Goal: Book appointment/travel/reservation

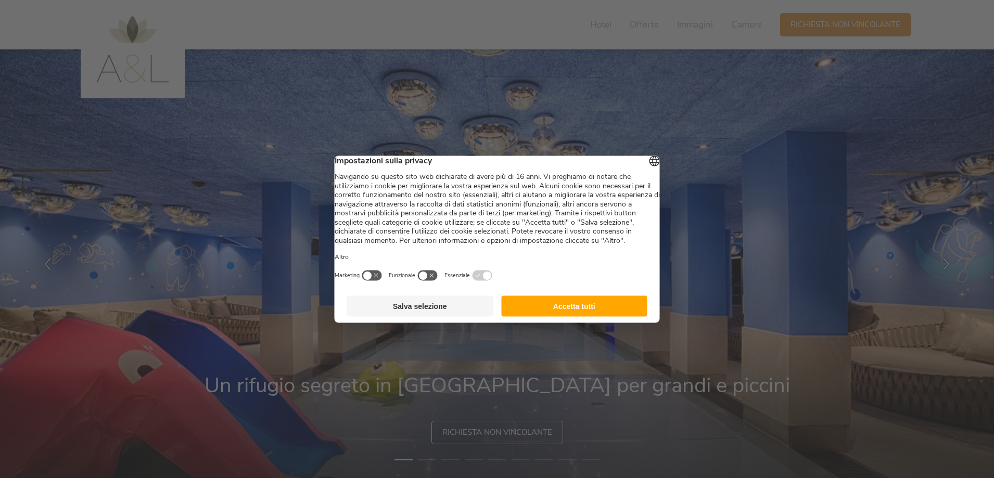
click at [545, 315] on button "Accetta tutti" at bounding box center [574, 305] width 146 height 21
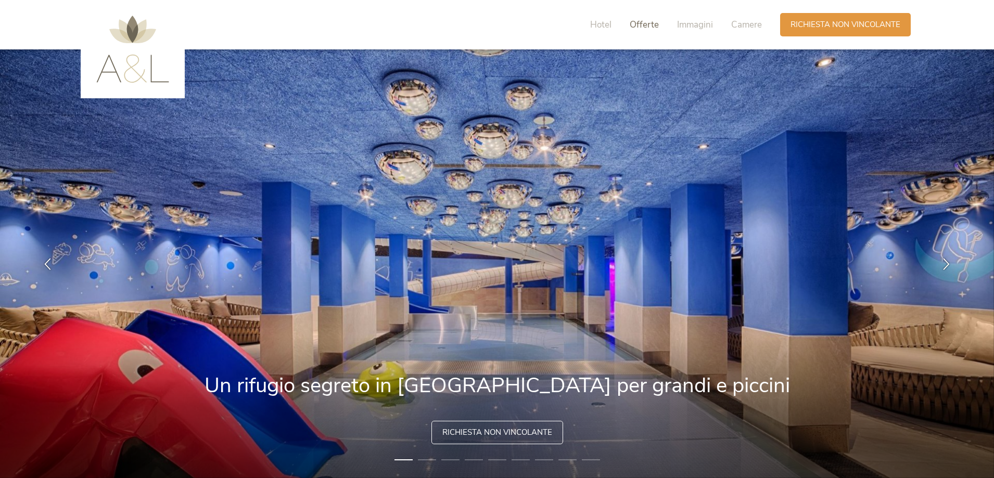
click at [635, 27] on span "Offerte" at bounding box center [643, 25] width 29 height 12
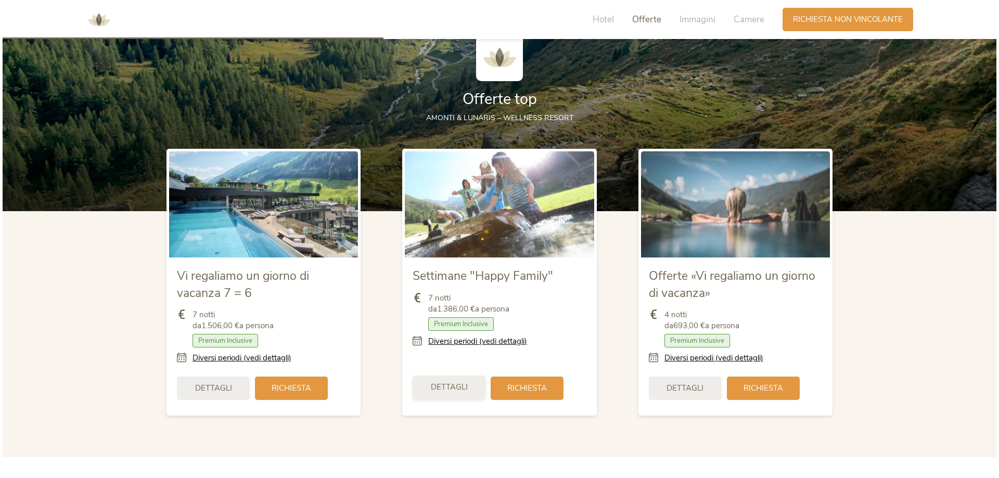
scroll to position [1236, 0]
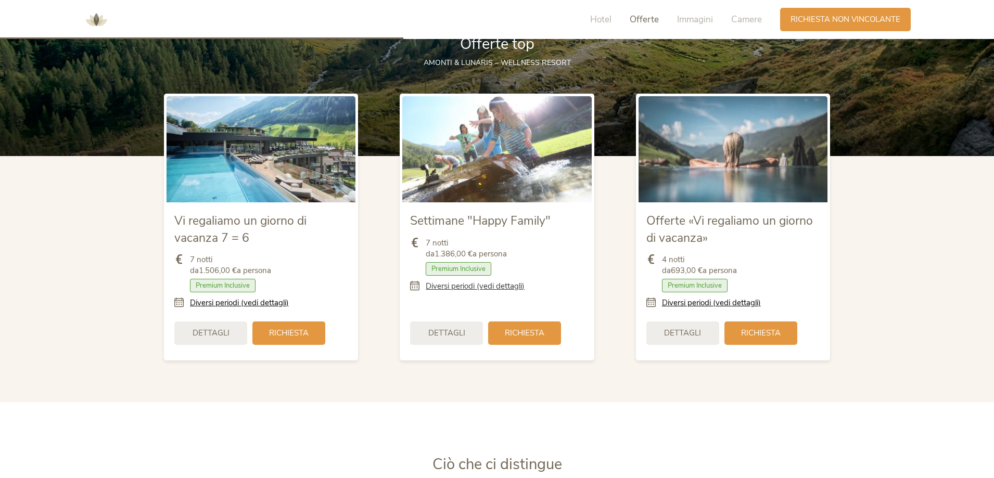
click at [452, 282] on link "Diversi periodi (vedi dettagli)" at bounding box center [475, 286] width 99 height 11
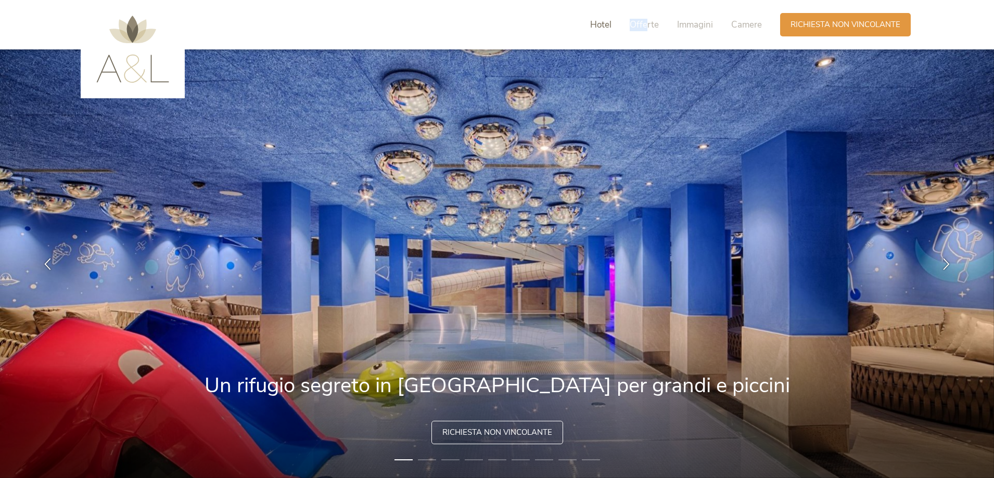
drag, startPoint x: 647, startPoint y: 25, endPoint x: 610, endPoint y: 21, distance: 37.1
click at [610, 21] on div "Hotel Offerte Immagini Camere" at bounding box center [678, 24] width 203 height 23
click at [610, 21] on span "Hotel" at bounding box center [600, 25] width 21 height 12
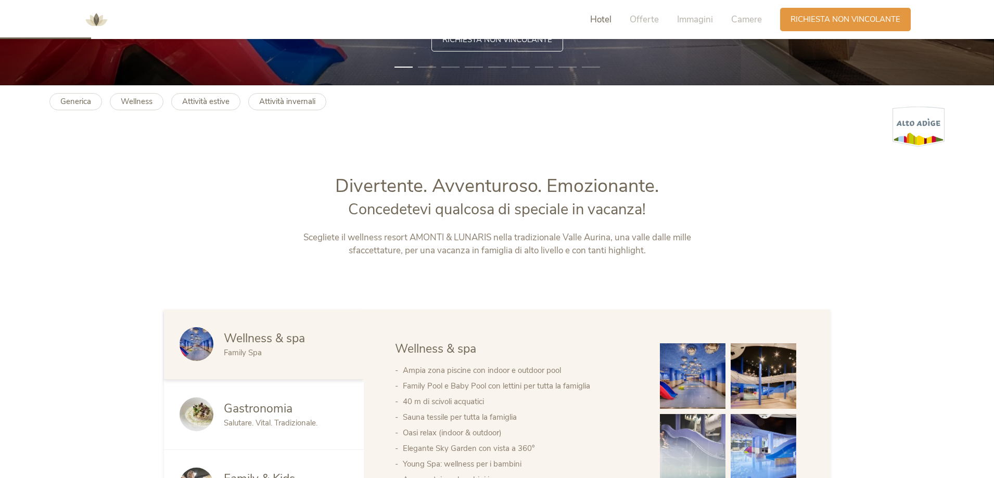
drag, startPoint x: 610, startPoint y: 21, endPoint x: 604, endPoint y: 23, distance: 5.9
click at [604, 23] on span "Hotel" at bounding box center [600, 20] width 21 height 12
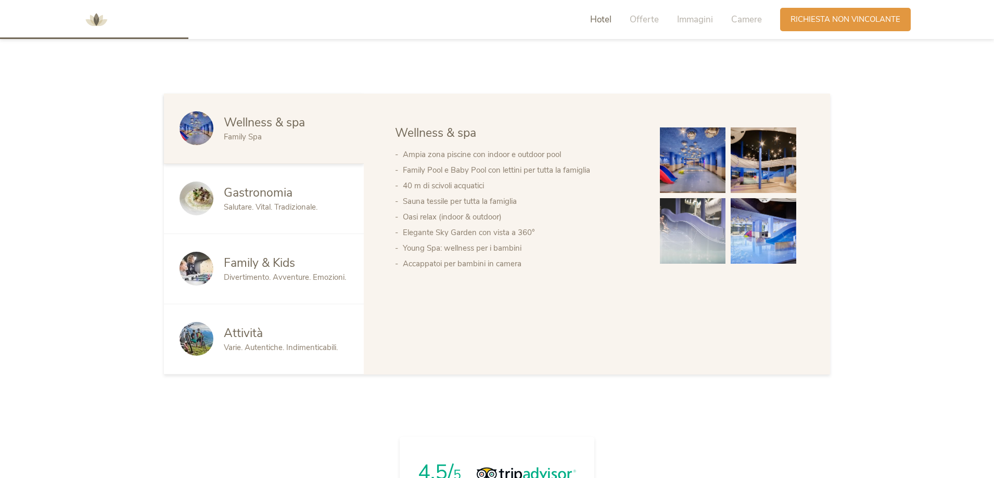
scroll to position [618, 0]
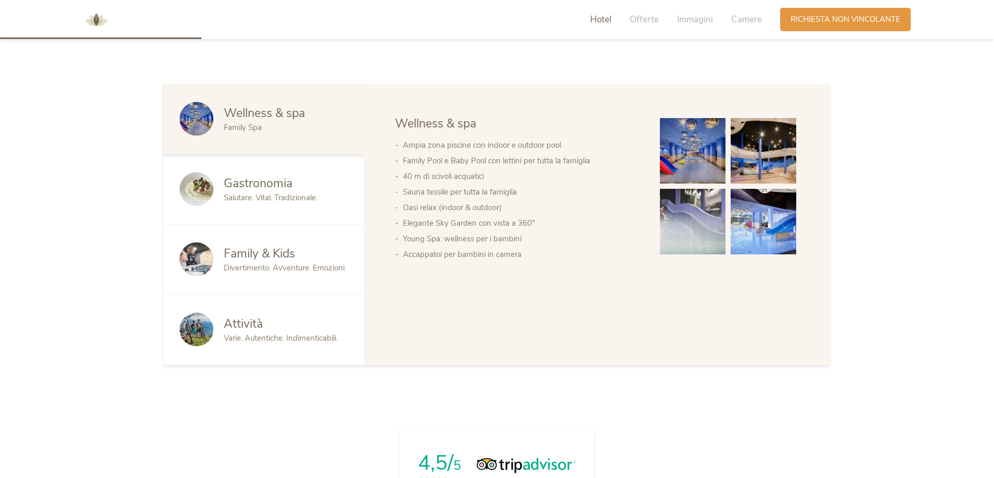
click at [279, 269] on span "Divertimento. Avventure. Emozioni." at bounding box center [285, 268] width 122 height 10
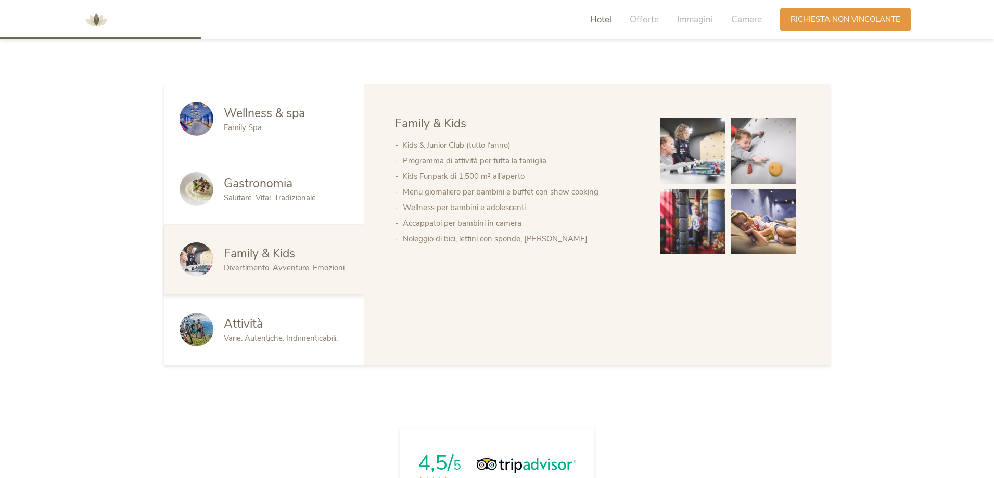
click at [284, 334] on span "Varie. Autentiche. Indimenticabili." at bounding box center [281, 338] width 114 height 10
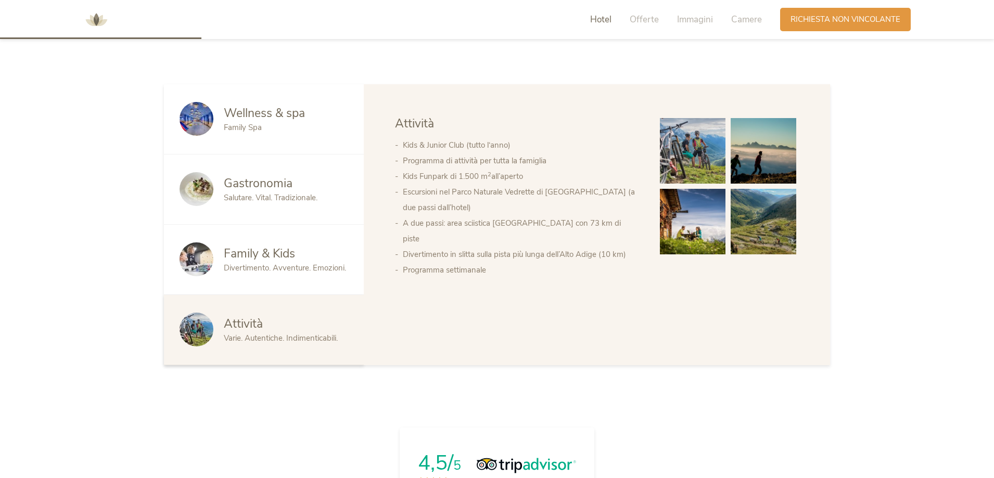
click at [311, 274] on div "Family & Kids Divertimento. Avventure. Emozioni." at bounding box center [264, 260] width 200 height 70
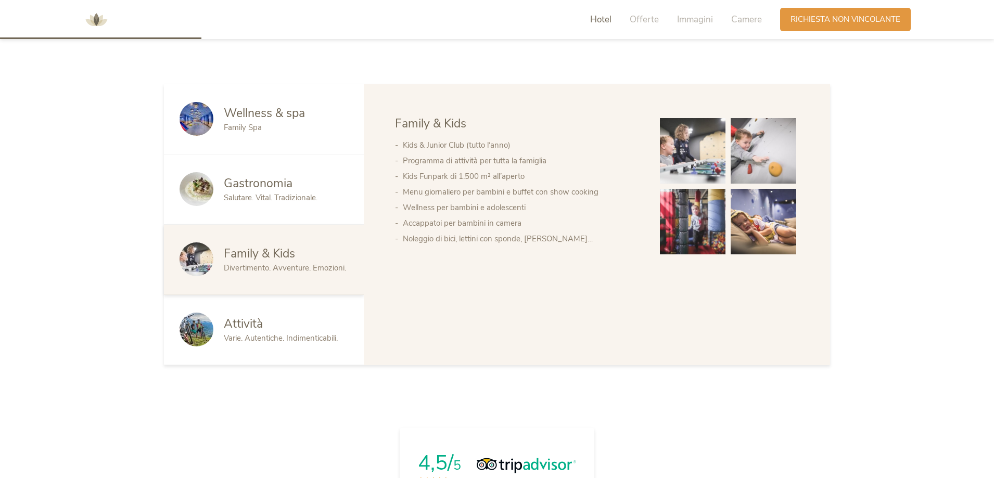
click at [445, 133] on div "Kids & Junior Club (tutto l‘anno) Programma di attività per tutta la famiglia K…" at bounding box center [517, 189] width 244 height 114
click at [441, 156] on ul "Kids & Junior Club (tutto l‘anno) Programma di attività per tutta la famiglia K…" at bounding box center [517, 191] width 244 height 109
click at [511, 166] on li "Programma di attività per tutta la famiglia" at bounding box center [521, 161] width 236 height 16
click at [506, 149] on li "Kids & Junior Club (tutto l‘anno)" at bounding box center [521, 145] width 236 height 16
click at [485, 144] on li "Kids & Junior Club (tutto l‘anno)" at bounding box center [521, 145] width 236 height 16
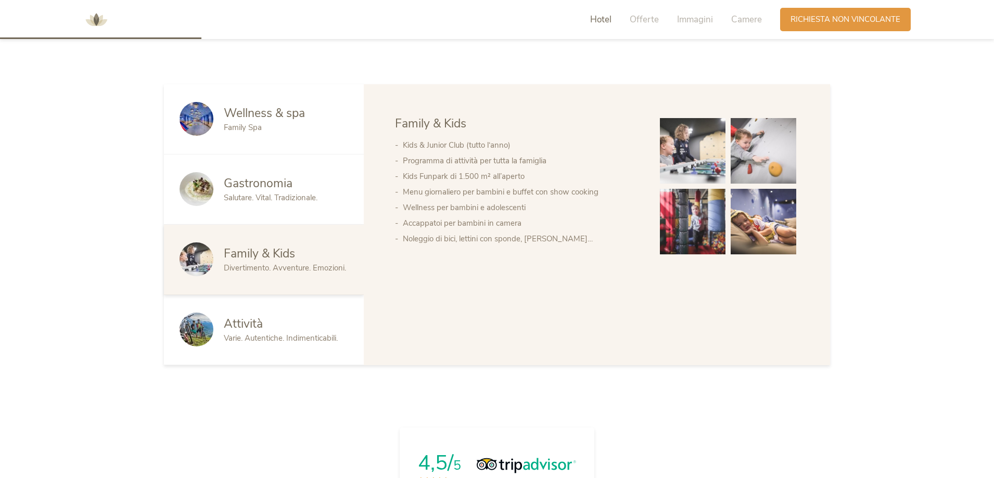
click at [397, 137] on div "Kids & Junior Club (tutto l‘anno) Programma di attività per tutta la famiglia K…" at bounding box center [517, 189] width 244 height 114
click at [707, 223] on img at bounding box center [693, 222] width 66 height 66
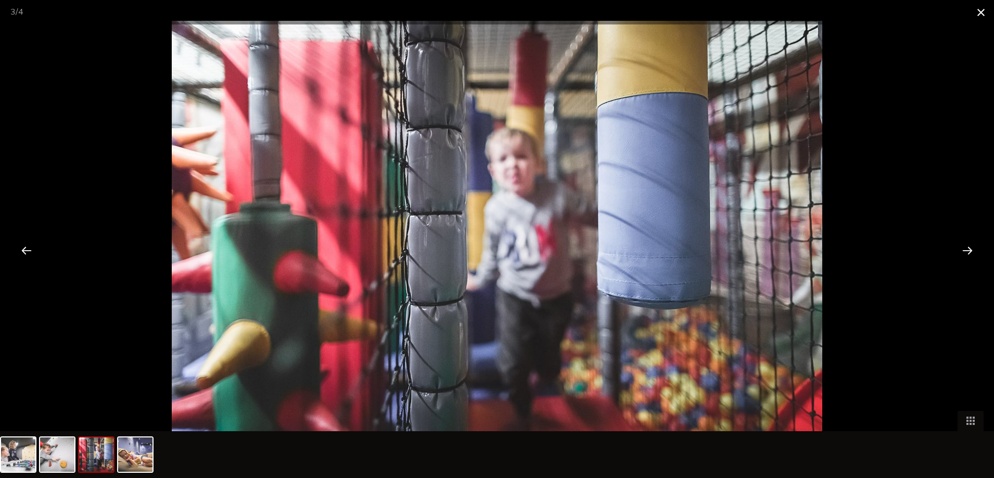
click at [978, 12] on span at bounding box center [981, 12] width 26 height 24
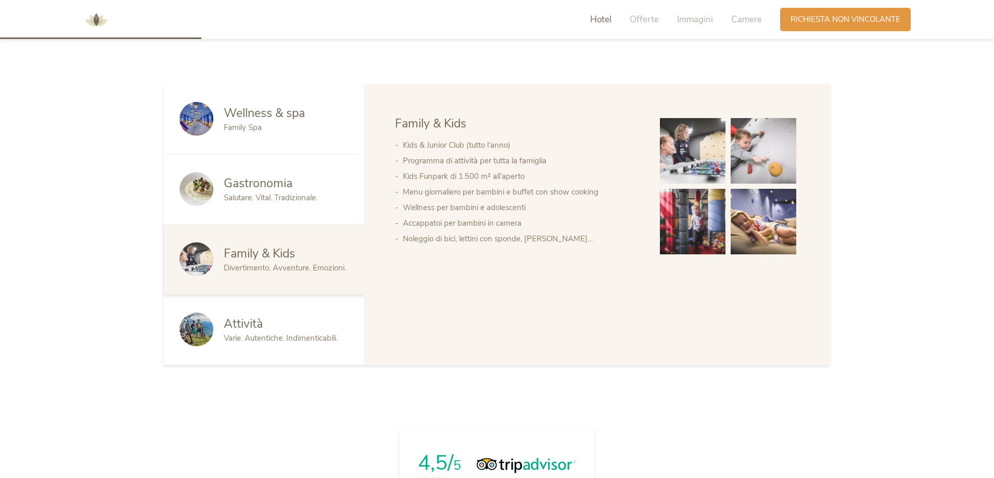
click at [258, 200] on span "Salutare. Vital. Tradizionale." at bounding box center [271, 197] width 94 height 10
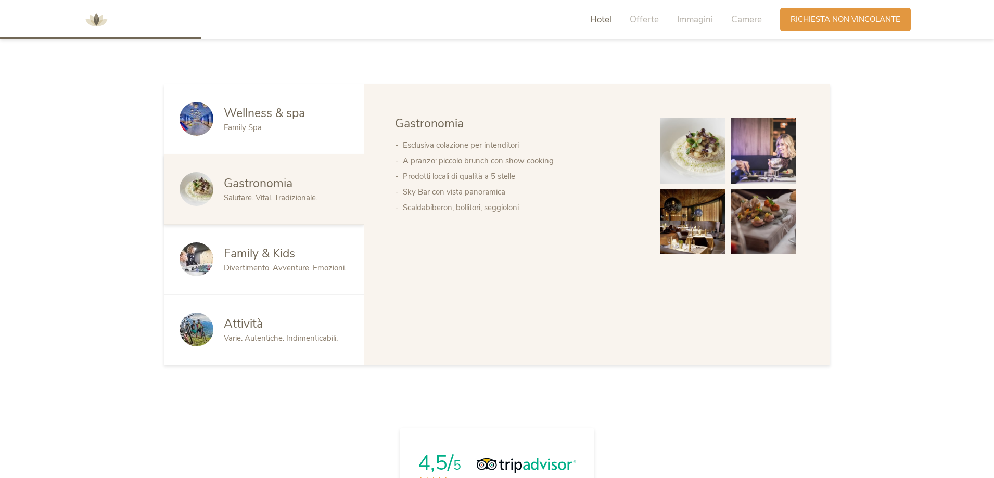
click at [295, 127] on div "Family Spa" at bounding box center [286, 127] width 124 height 11
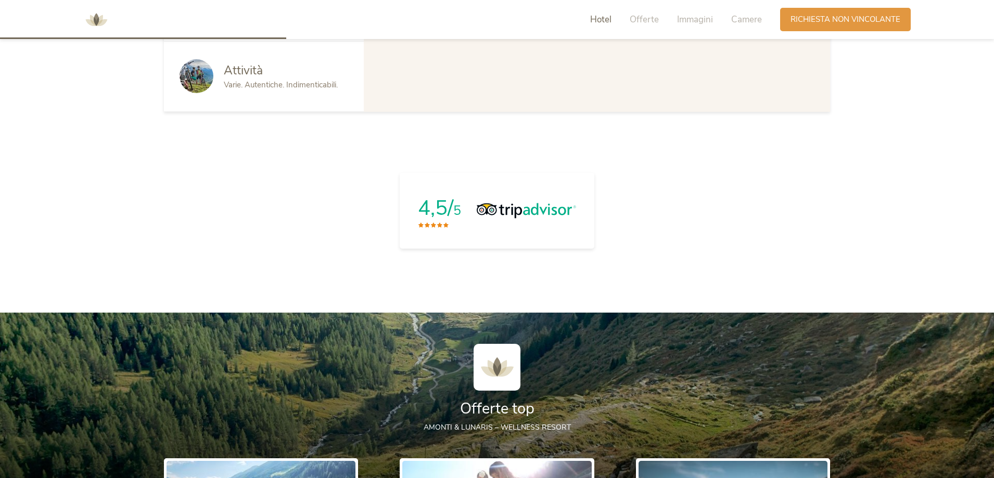
scroll to position [514, 0]
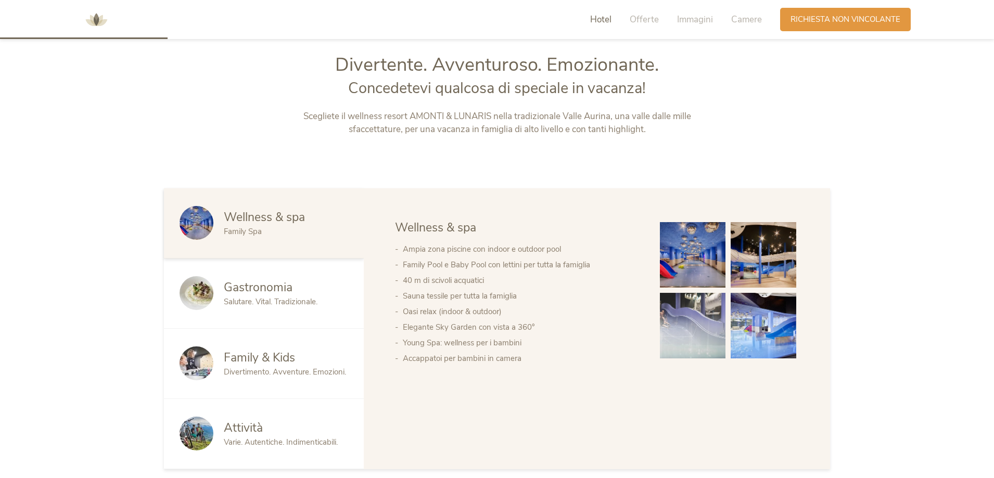
click at [679, 30] on div "Hotel Offerte Immagini Camere" at bounding box center [678, 19] width 203 height 23
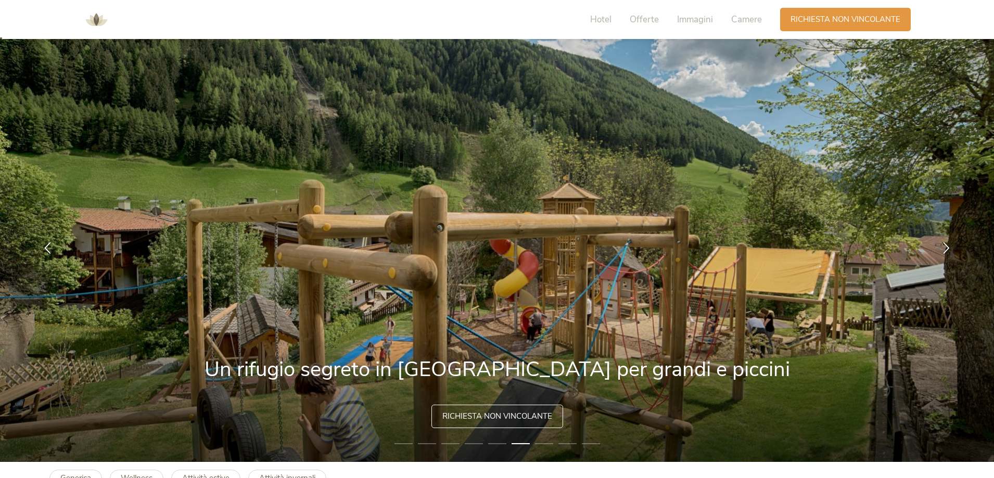
scroll to position [0, 0]
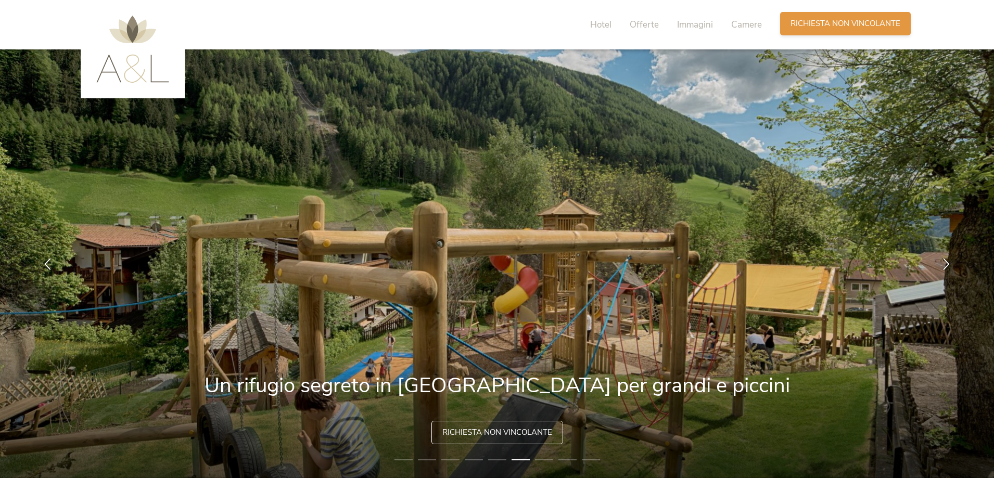
click at [823, 32] on div "Richiesta [PERSON_NAME] non vincolante" at bounding box center [845, 23] width 131 height 23
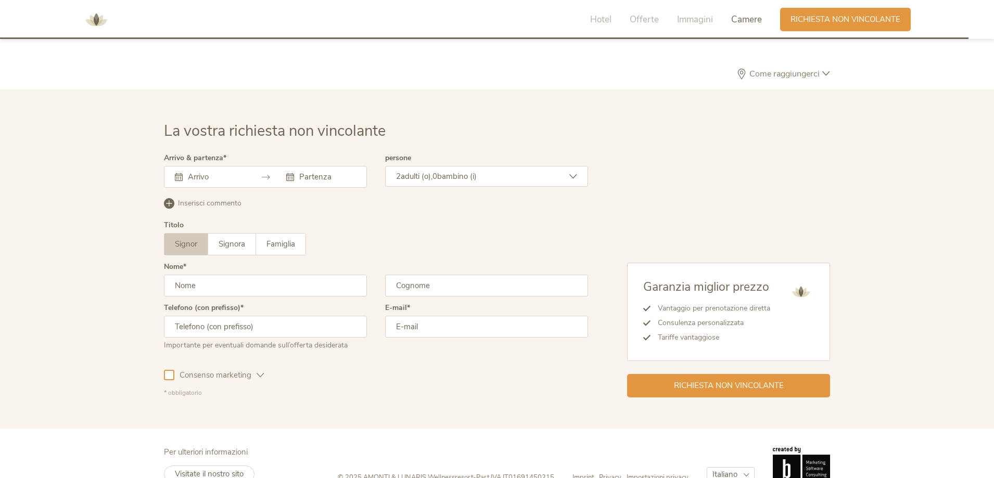
scroll to position [3047, 0]
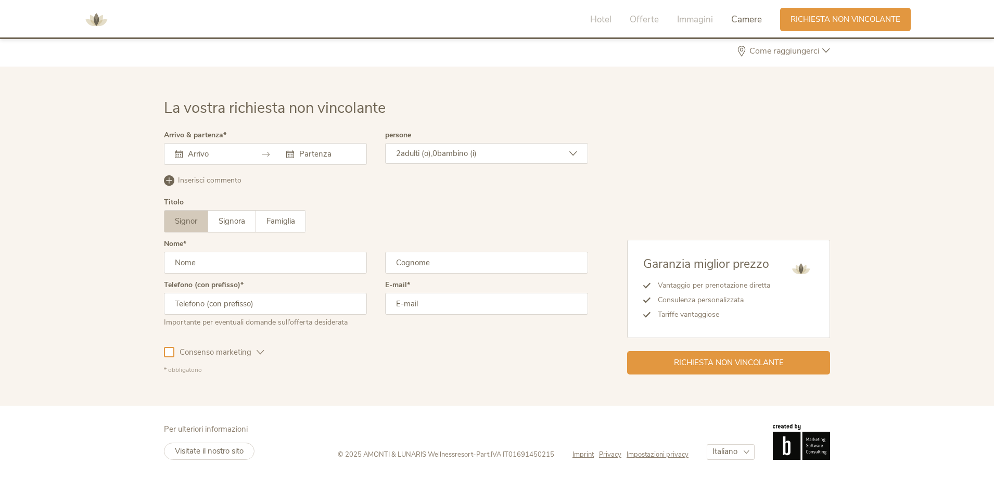
click at [228, 153] on input "text" at bounding box center [214, 154] width 59 height 10
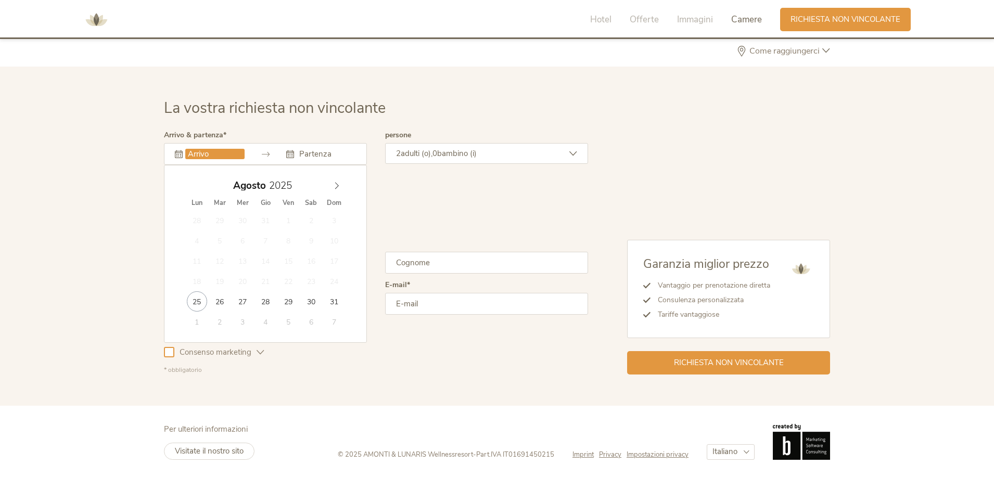
click at [672, 191] on div "Garanzia miglior prezzo Vantaggio per prenotazione diretta Consulenza personali…" at bounding box center [709, 253] width 242 height 242
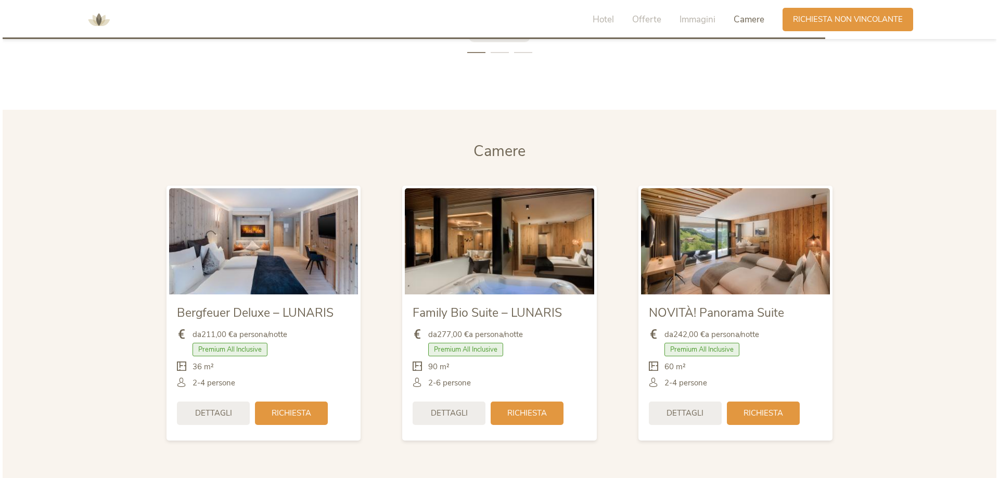
scroll to position [2527, 0]
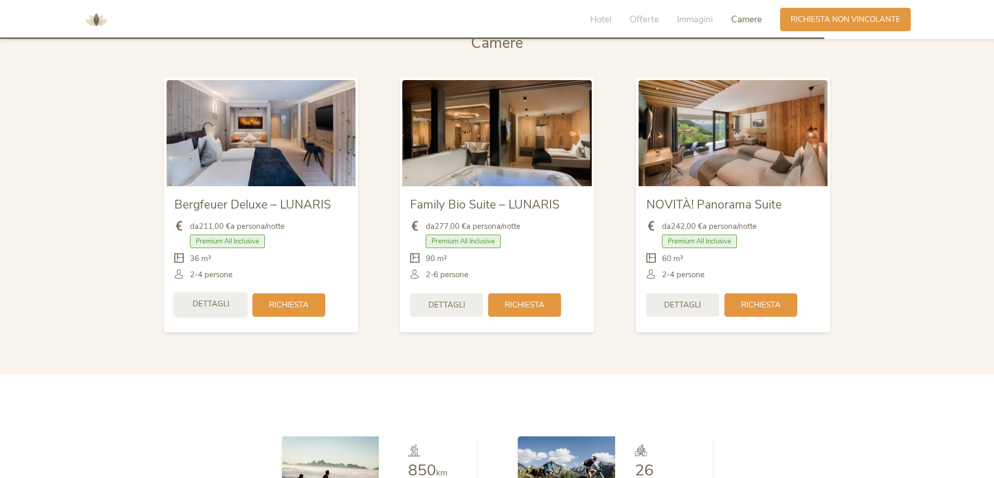
click at [207, 305] on span "Dettagli" at bounding box center [210, 304] width 37 height 11
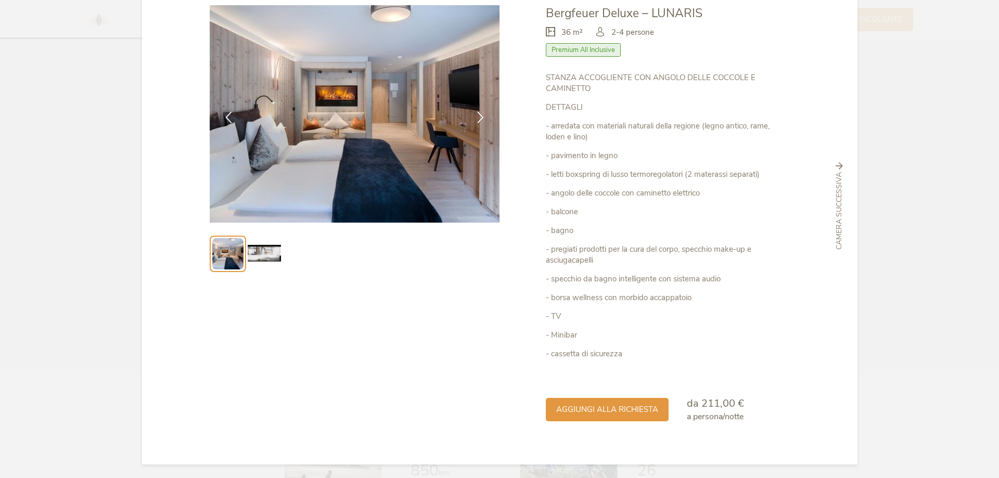
scroll to position [70, 0]
